Goal: Entertainment & Leisure: Browse casually

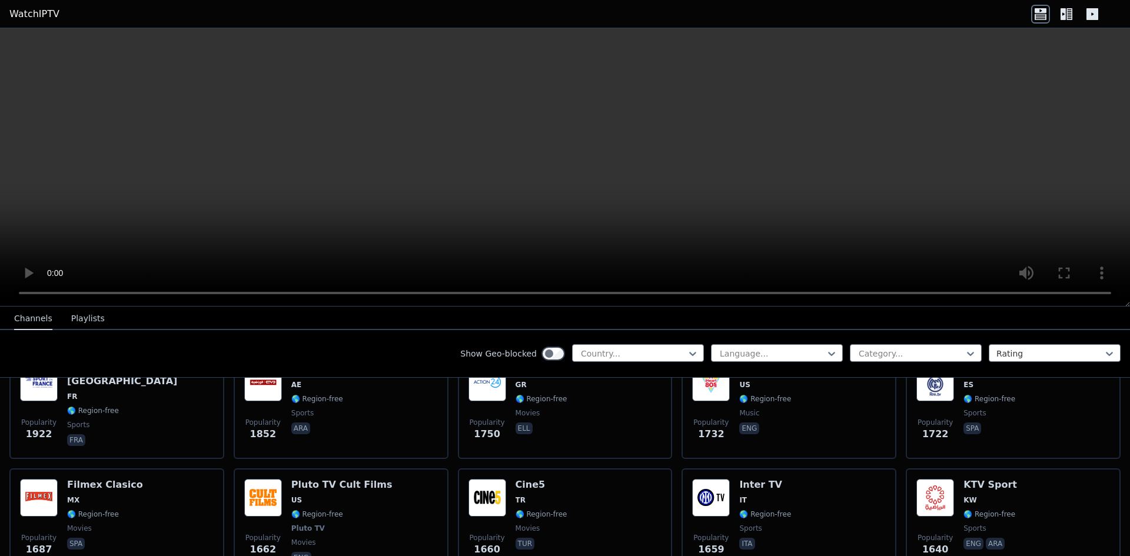
scroll to position [870, 0]
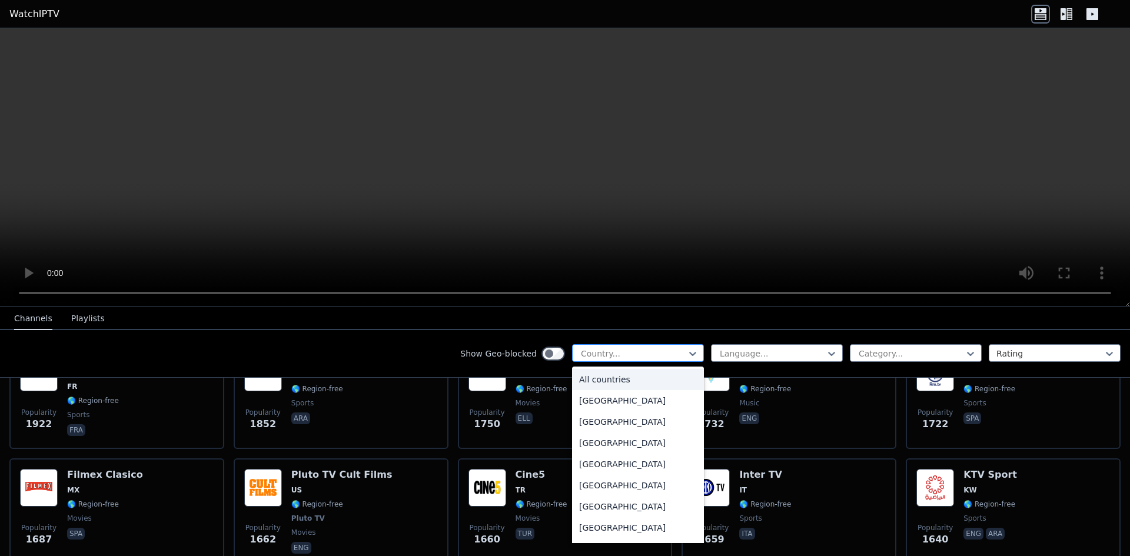
click at [620, 346] on div "Country..." at bounding box center [638, 353] width 132 height 18
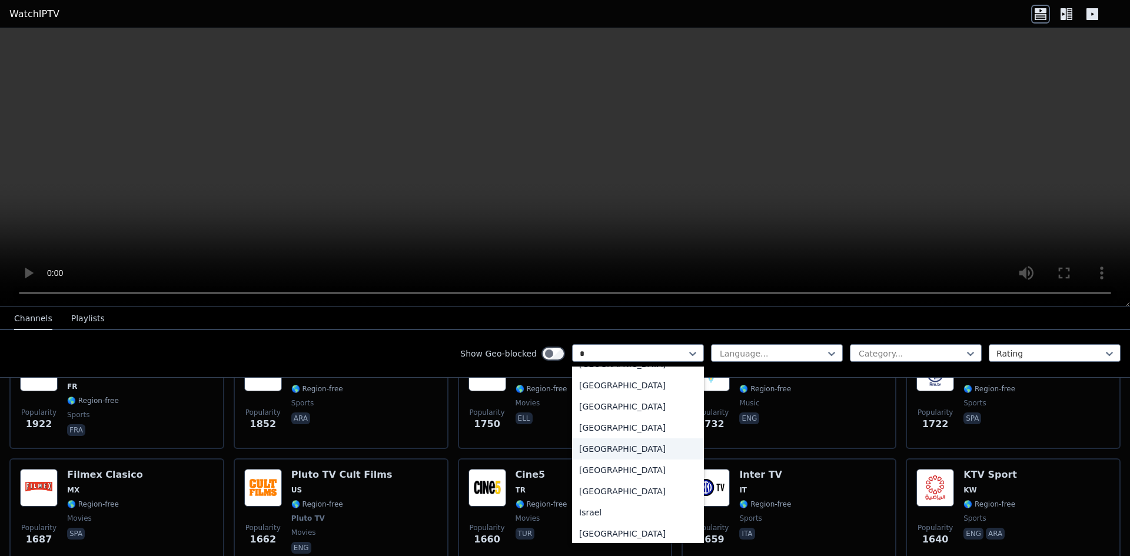
scroll to position [0, 0]
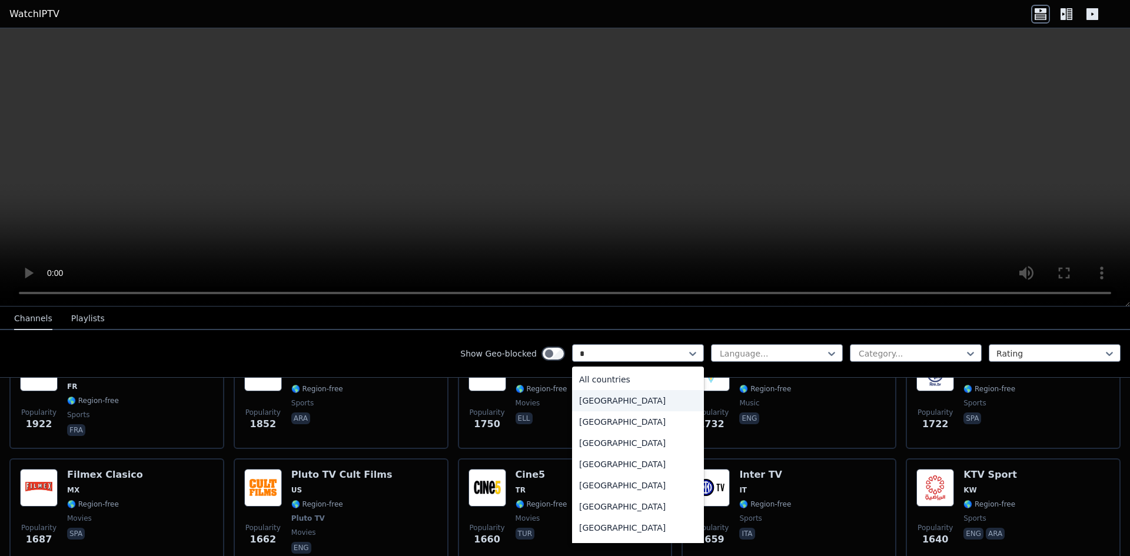
type input "**"
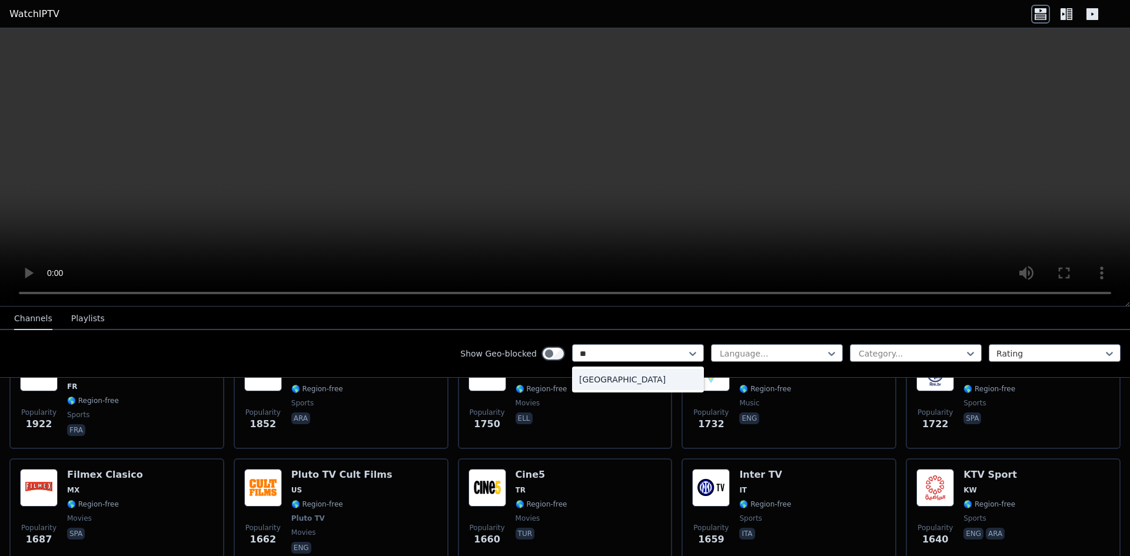
click at [620, 378] on div "[GEOGRAPHIC_DATA]" at bounding box center [638, 379] width 132 height 21
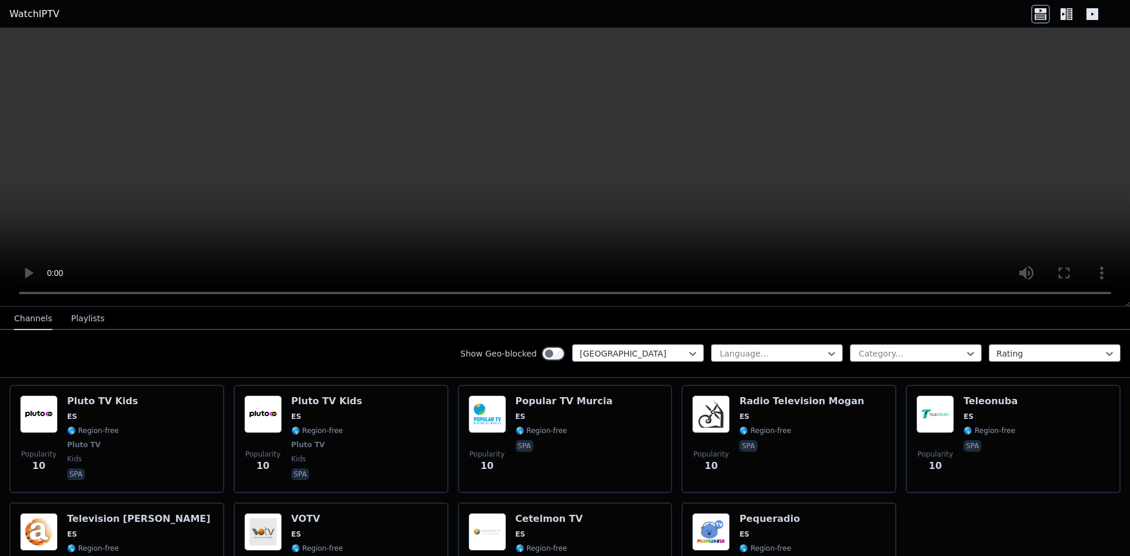
scroll to position [4662, 0]
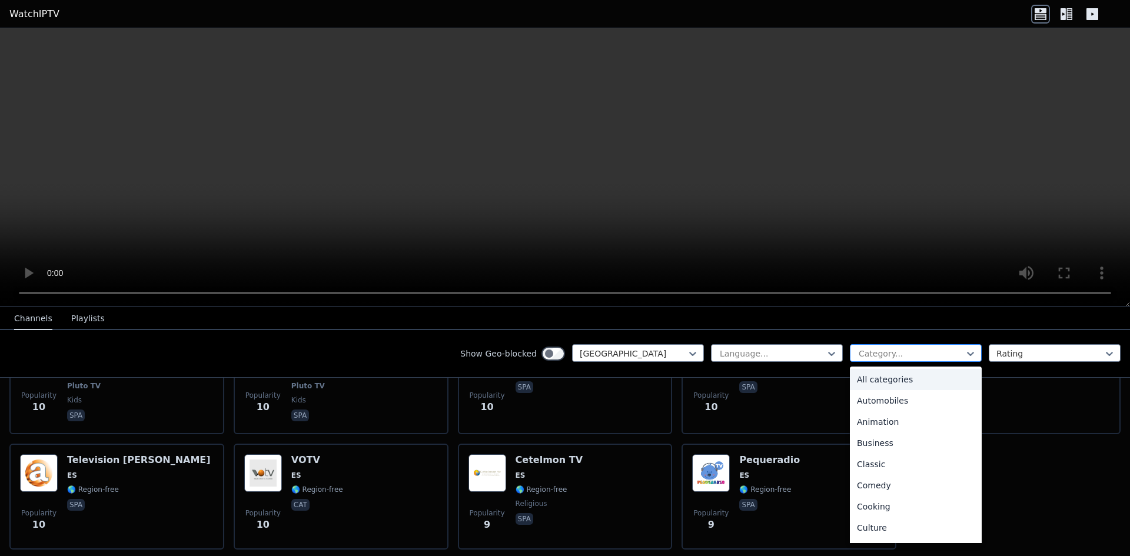
click at [941, 357] on div at bounding box center [910, 354] width 107 height 12
click at [910, 416] on div "Movies" at bounding box center [916, 414] width 132 height 21
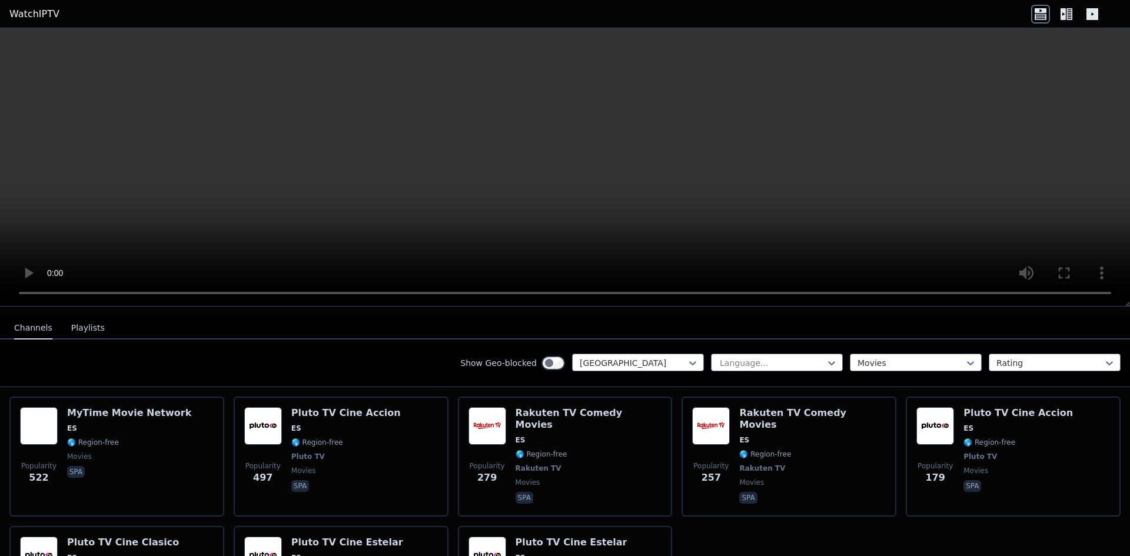
scroll to position [114, 0]
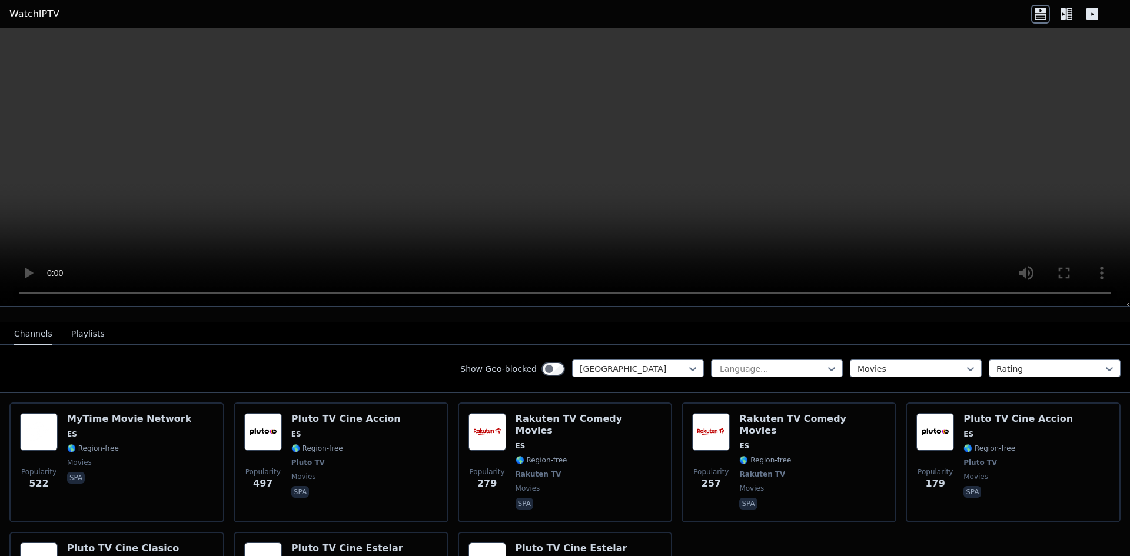
click at [84, 330] on button "Playlists" at bounding box center [88, 334] width 34 height 22
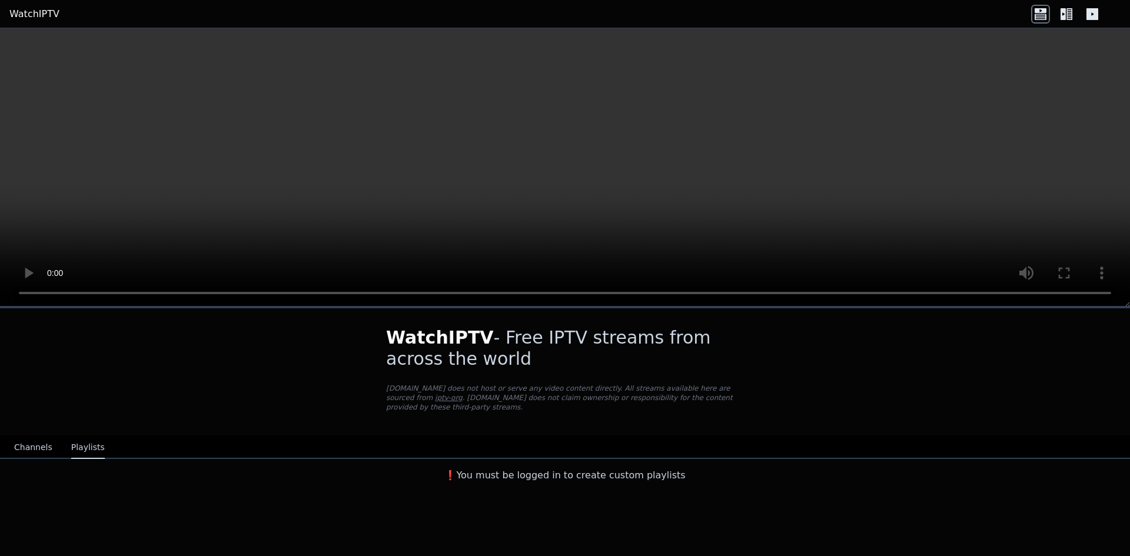
scroll to position [0, 0]
click at [36, 437] on button "Channels" at bounding box center [33, 448] width 38 height 22
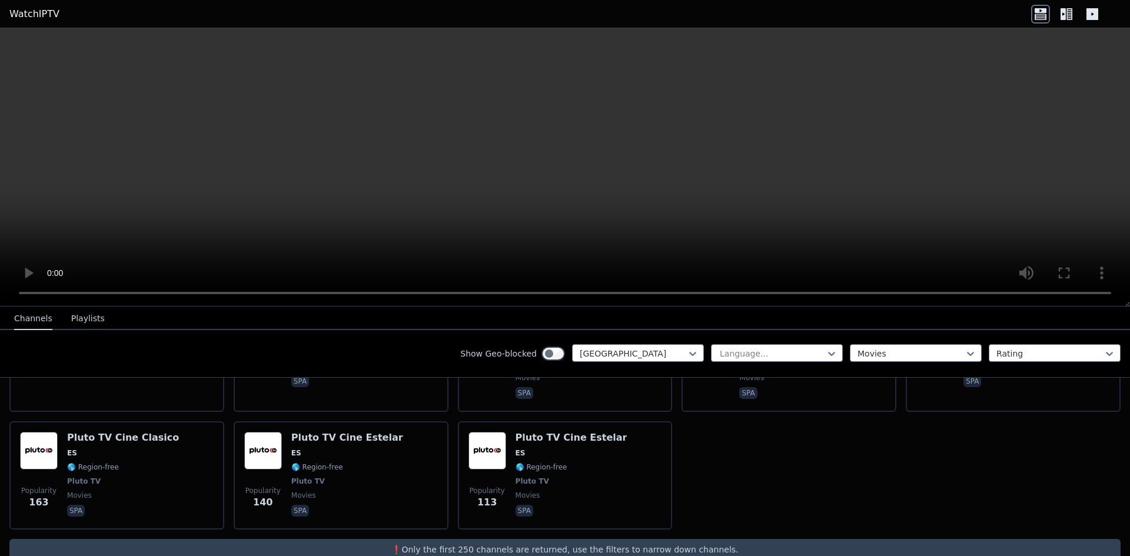
scroll to position [225, 0]
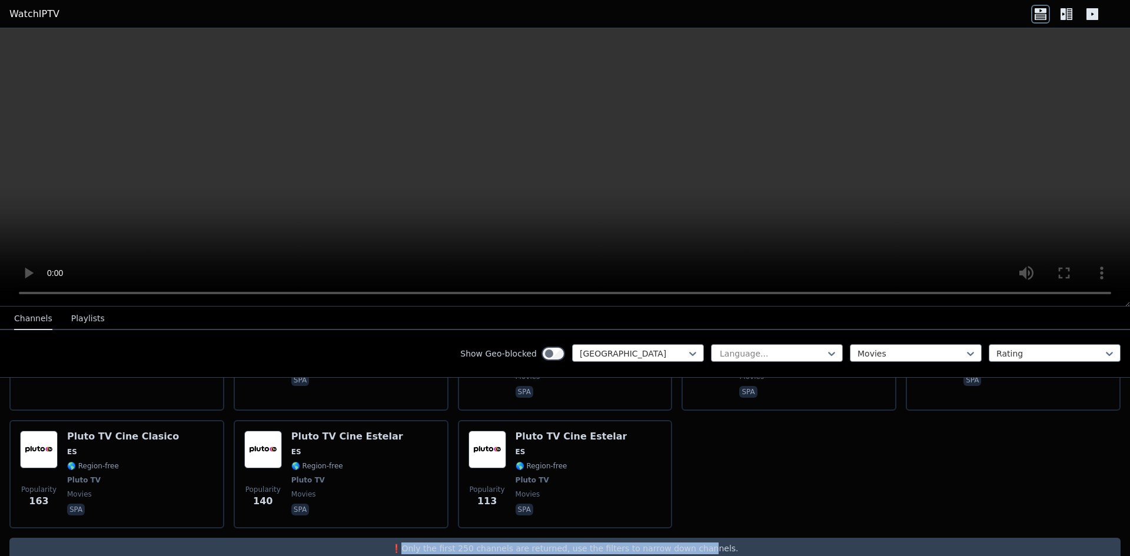
drag, startPoint x: 429, startPoint y: 528, endPoint x: 694, endPoint y: 534, distance: 265.5
click at [694, 538] on div "❗️Only the first 250 channels are returned, use the filters to narrow down chan…" at bounding box center [564, 548] width 1111 height 21
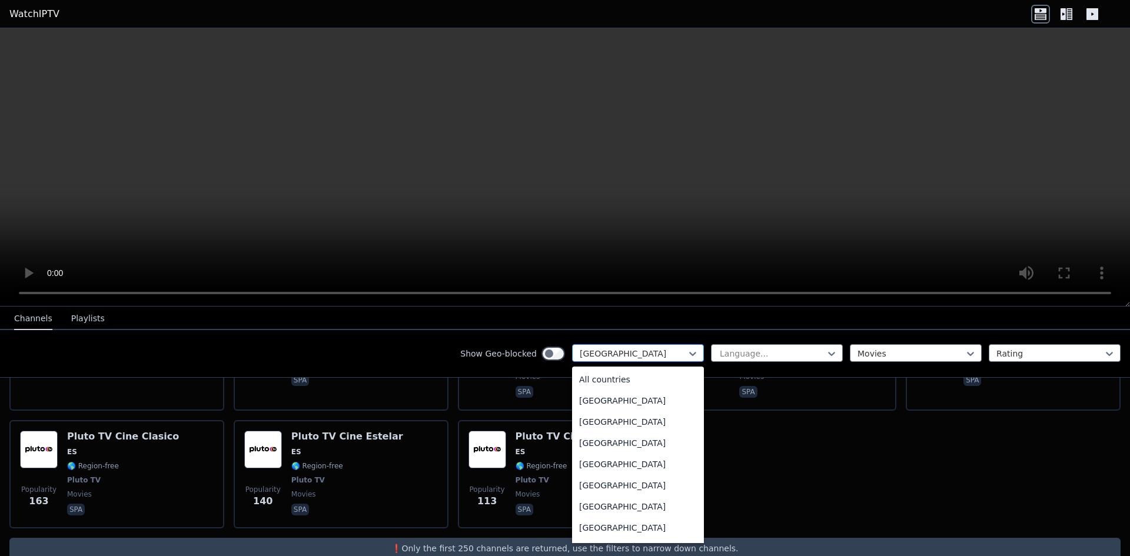
click at [624, 352] on div at bounding box center [633, 354] width 107 height 12
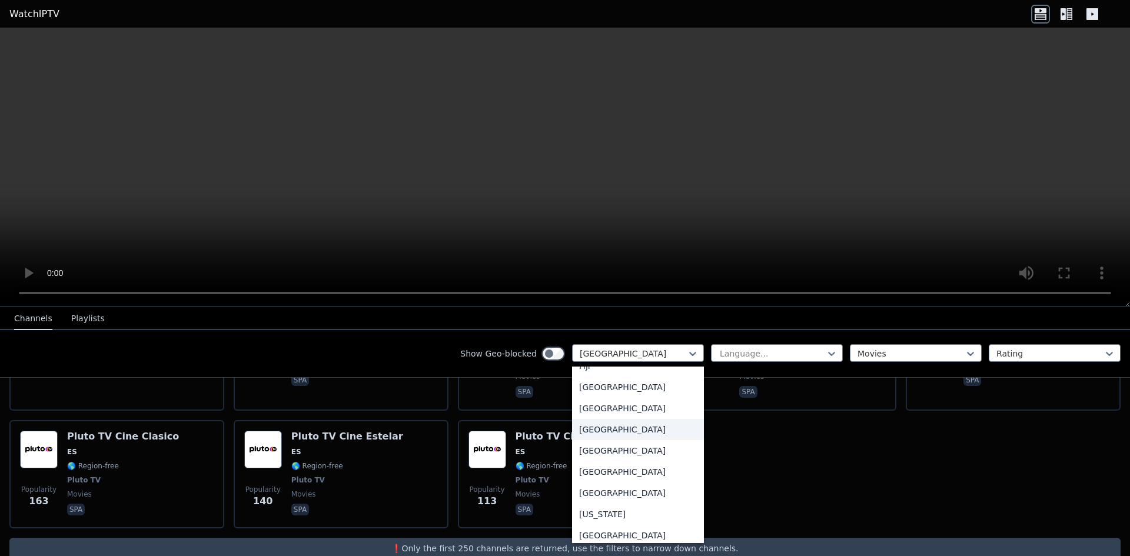
scroll to position [1342, 0]
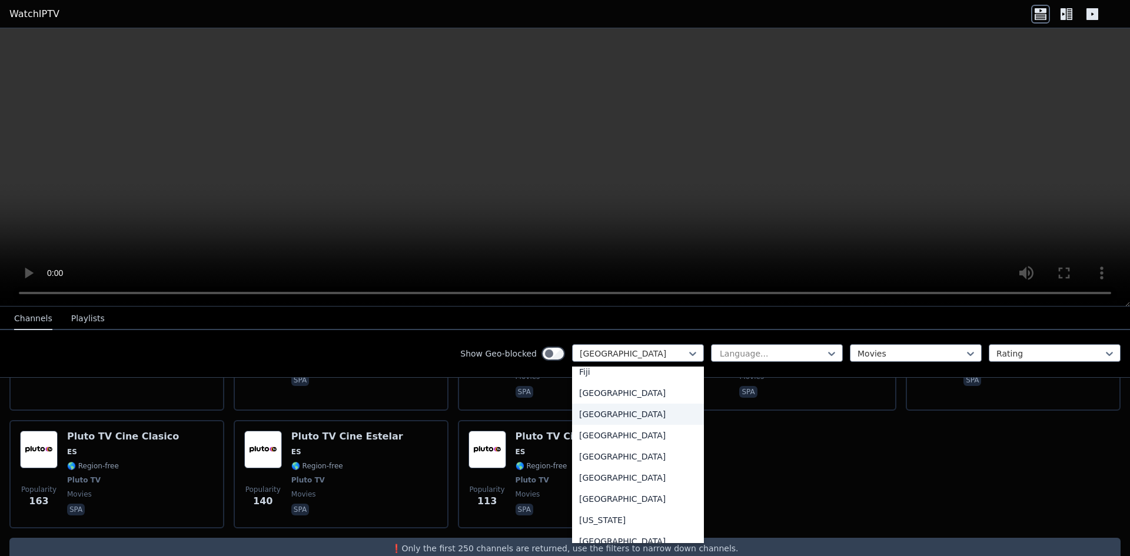
click at [612, 425] on div "[GEOGRAPHIC_DATA]" at bounding box center [638, 414] width 132 height 21
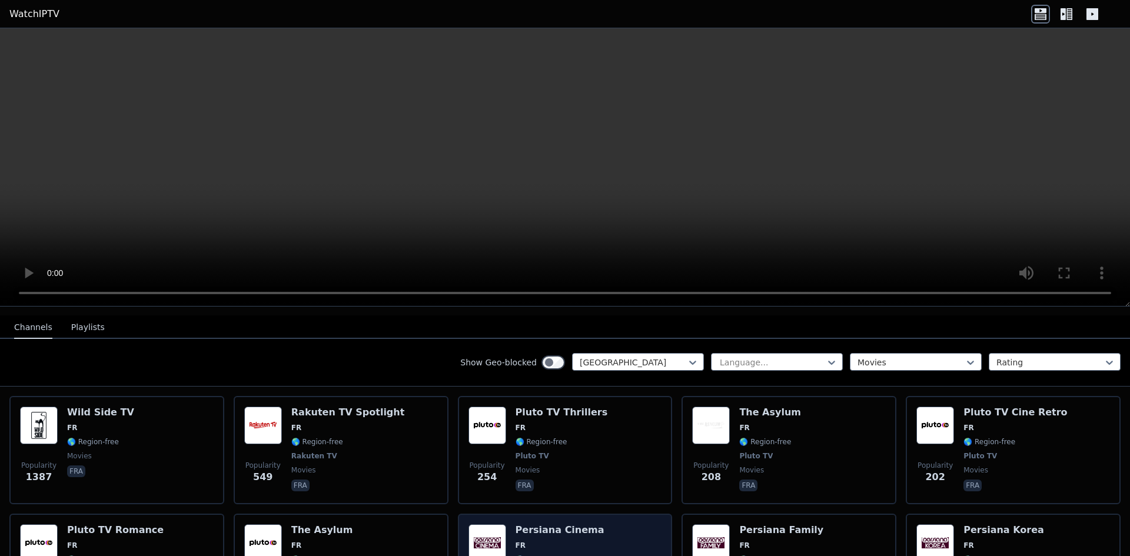
scroll to position [121, 0]
